Goal: Information Seeking & Learning: Check status

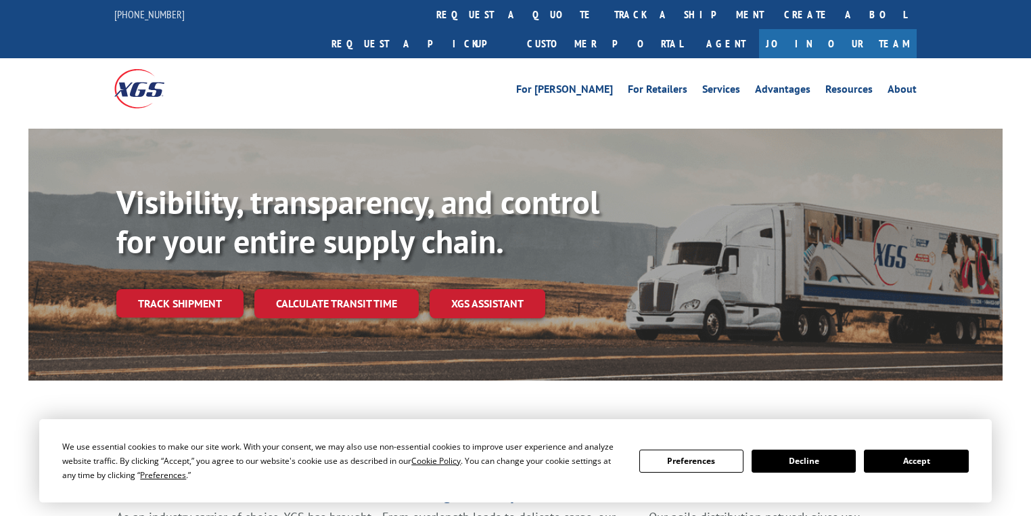
click at [604, 28] on link "track a shipment" at bounding box center [689, 14] width 170 height 29
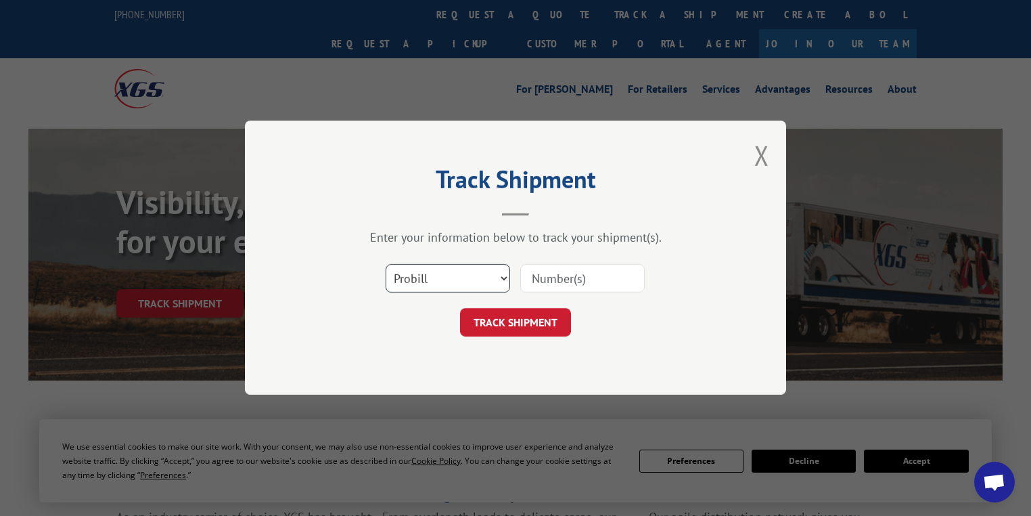
click at [403, 289] on select "Select category... Probill BOL PO" at bounding box center [448, 279] width 125 height 28
select select "po"
click at [386, 265] on select "Select category... Probill BOL PO" at bounding box center [448, 279] width 125 height 28
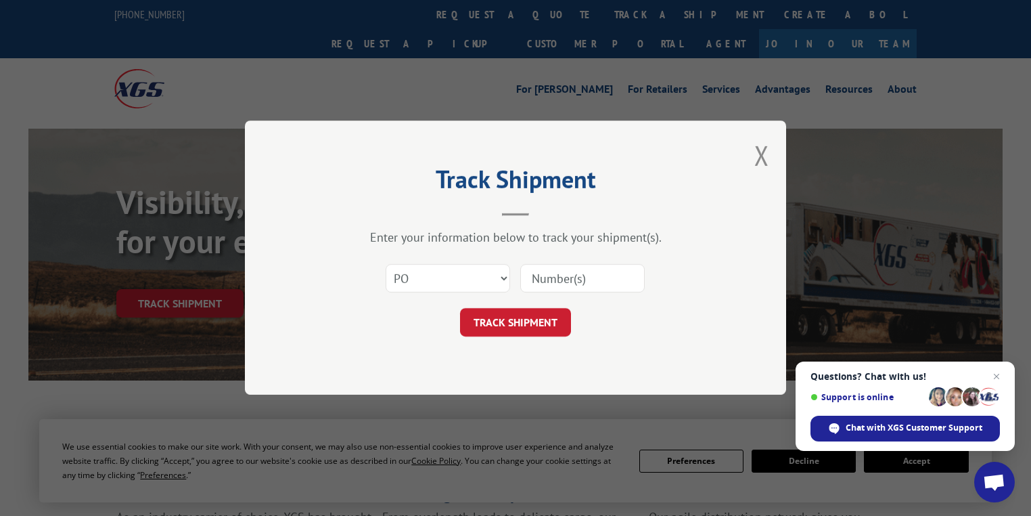
click at [548, 282] on input at bounding box center [582, 279] width 125 height 28
paste input "31415867"
type input "31415867"
click at [544, 317] on button "TRACK SHIPMENT" at bounding box center [515, 323] width 111 height 28
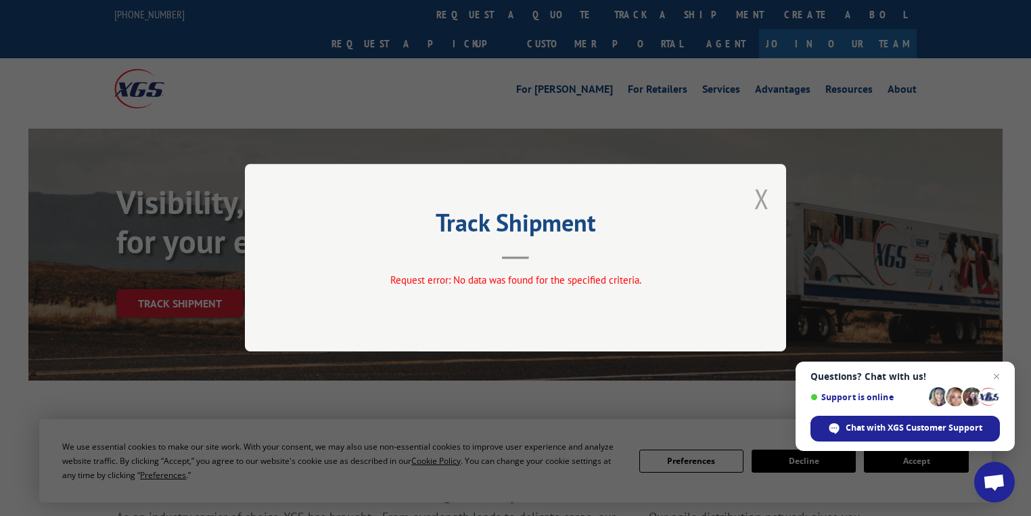
click at [769, 202] on button "Close modal" at bounding box center [762, 199] width 15 height 36
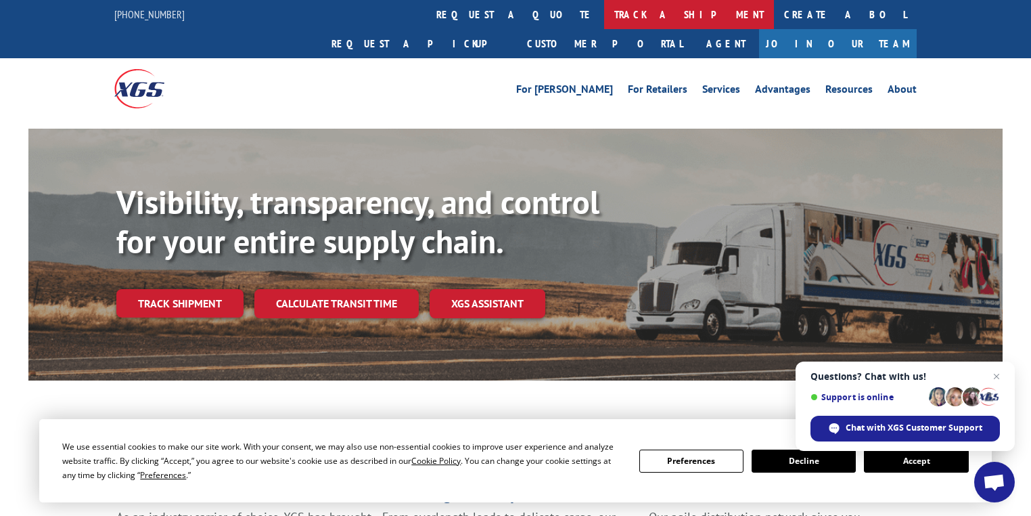
click at [604, 18] on link "track a shipment" at bounding box center [689, 14] width 170 height 29
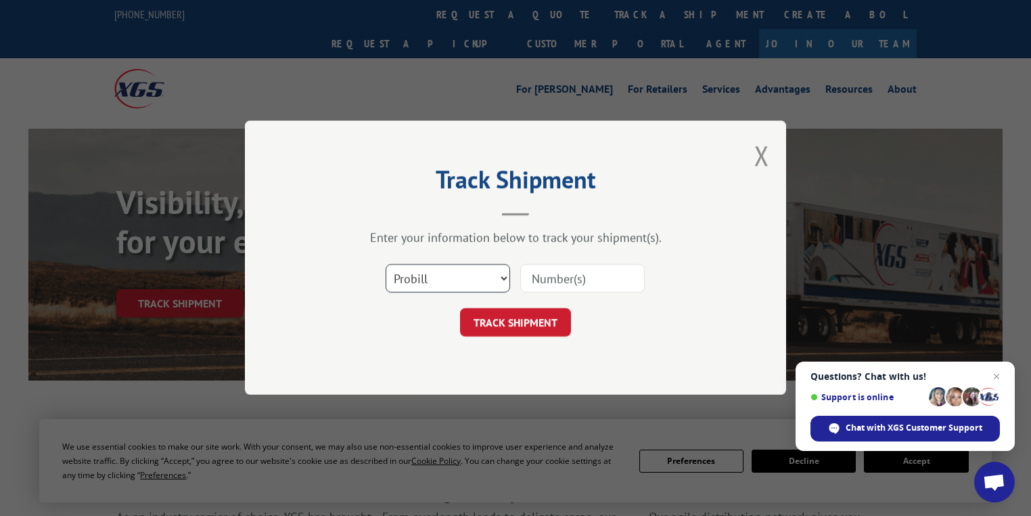
click at [427, 275] on select "Select category... Probill BOL PO" at bounding box center [448, 279] width 125 height 28
select select "po"
click at [386, 265] on select "Select category... Probill BOL PO" at bounding box center [448, 279] width 125 height 28
click at [550, 283] on input at bounding box center [582, 279] width 125 height 28
paste input "31415867"
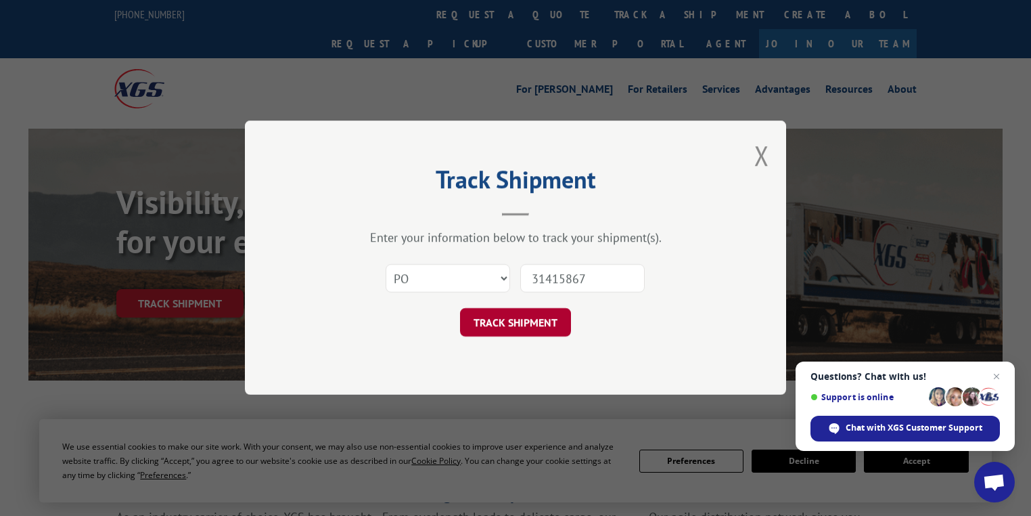
type input "31415867"
click at [538, 317] on button "TRACK SHIPMENT" at bounding box center [515, 323] width 111 height 28
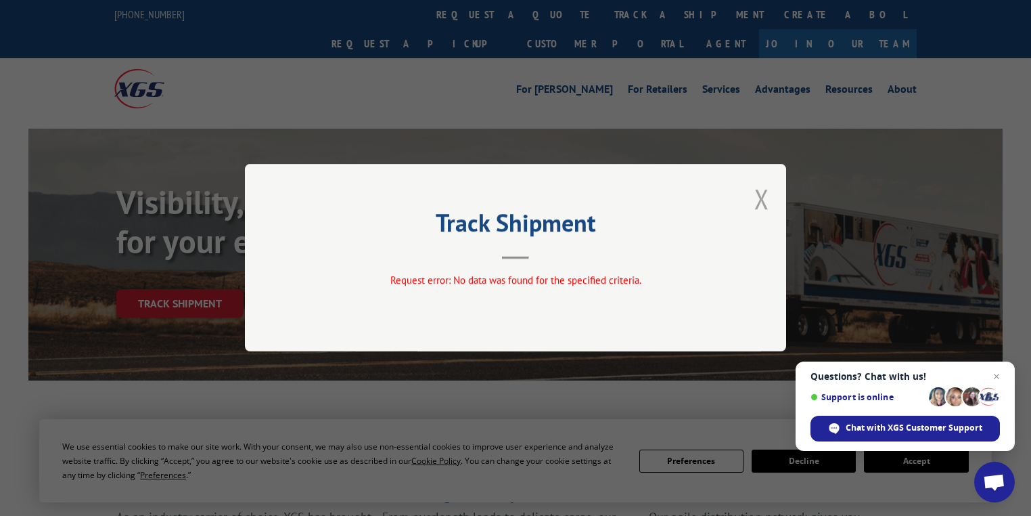
click at [765, 202] on button "Close modal" at bounding box center [762, 199] width 15 height 36
